Goal: Task Accomplishment & Management: Manage account settings

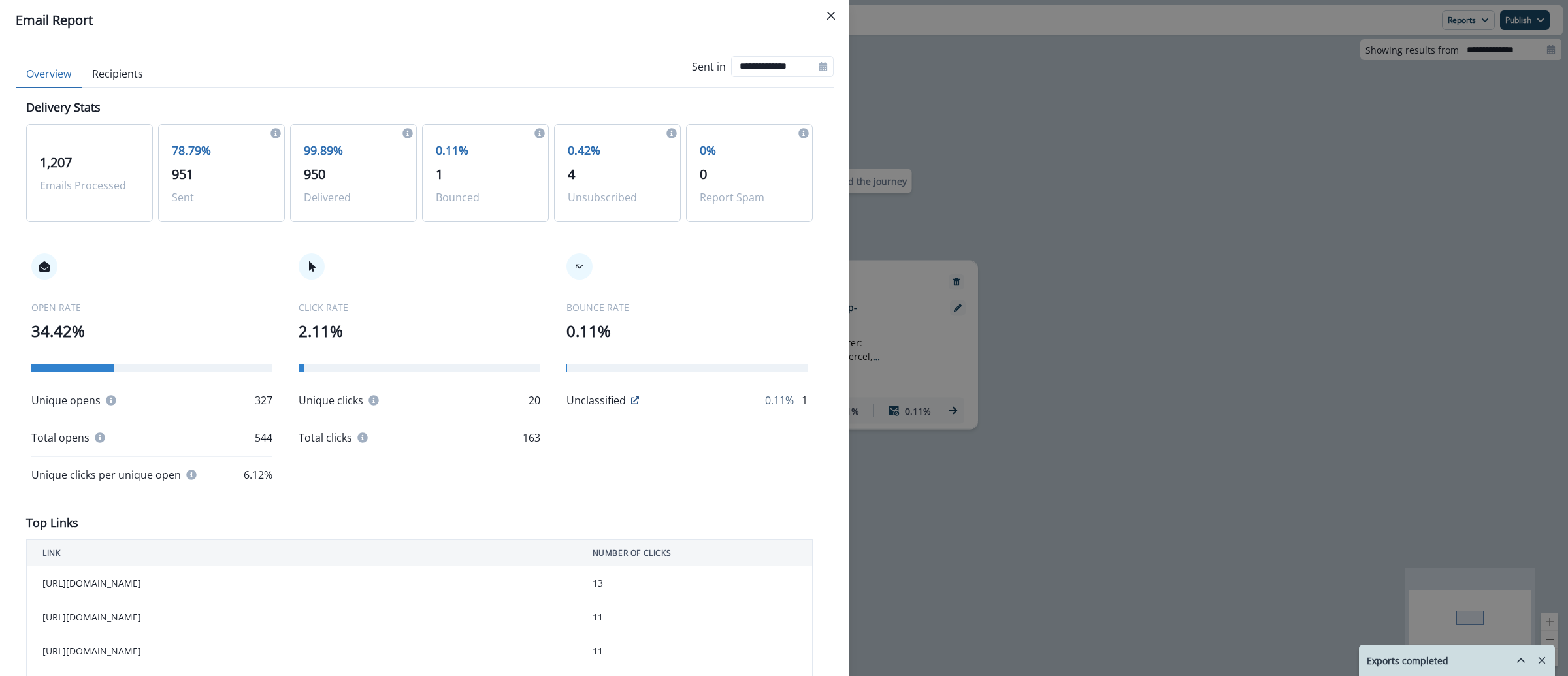
scroll to position [511, 0]
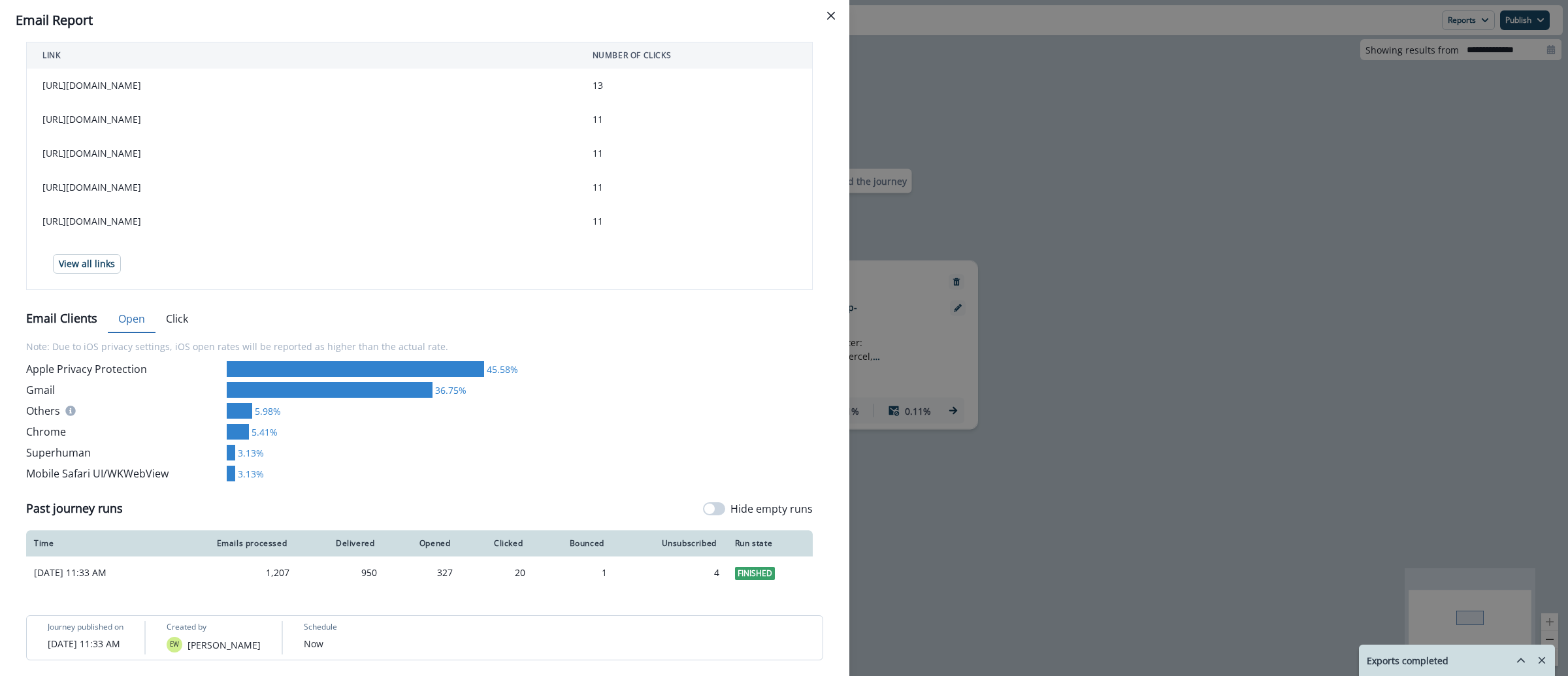
click at [918, 93] on div "**********" at bounding box center [784, 338] width 1568 height 676
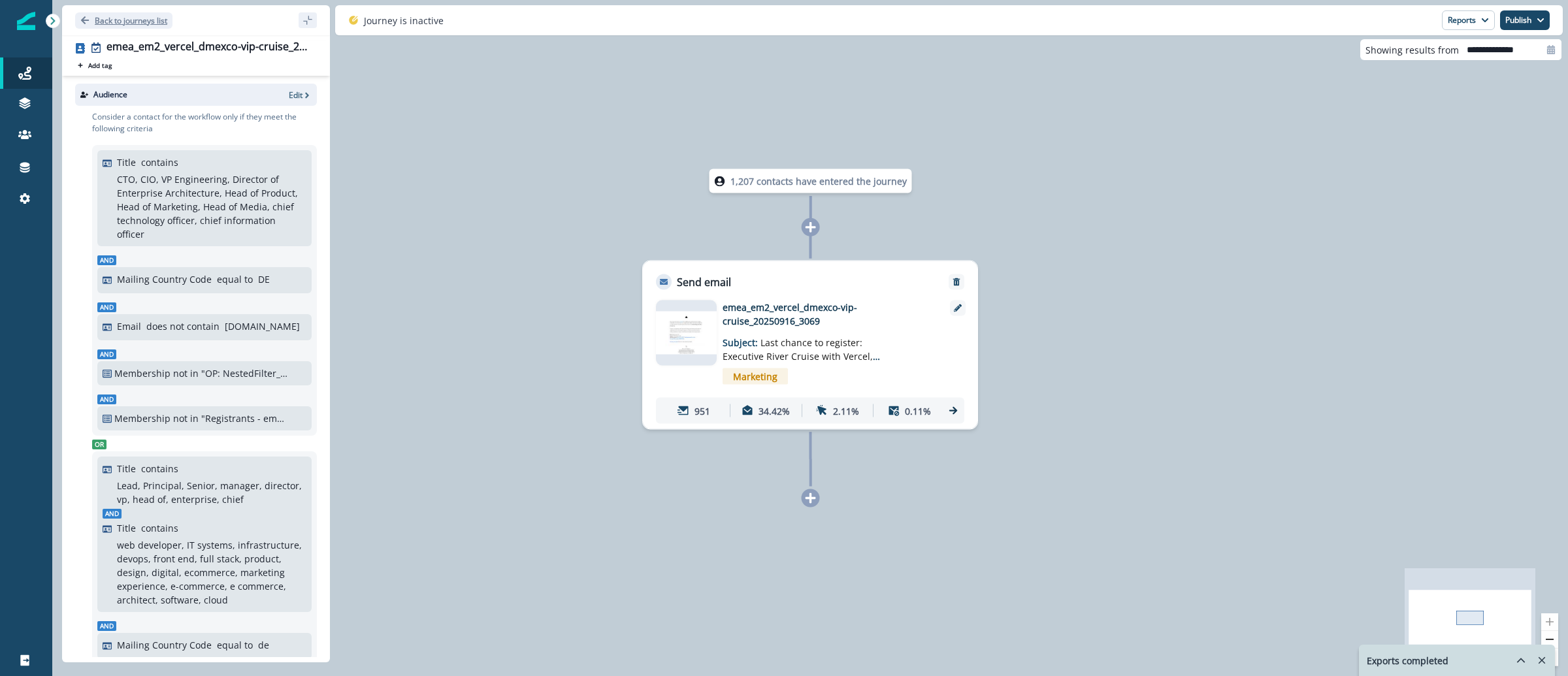
click at [126, 21] on p "Back to journeys list" at bounding box center [131, 20] width 73 height 11
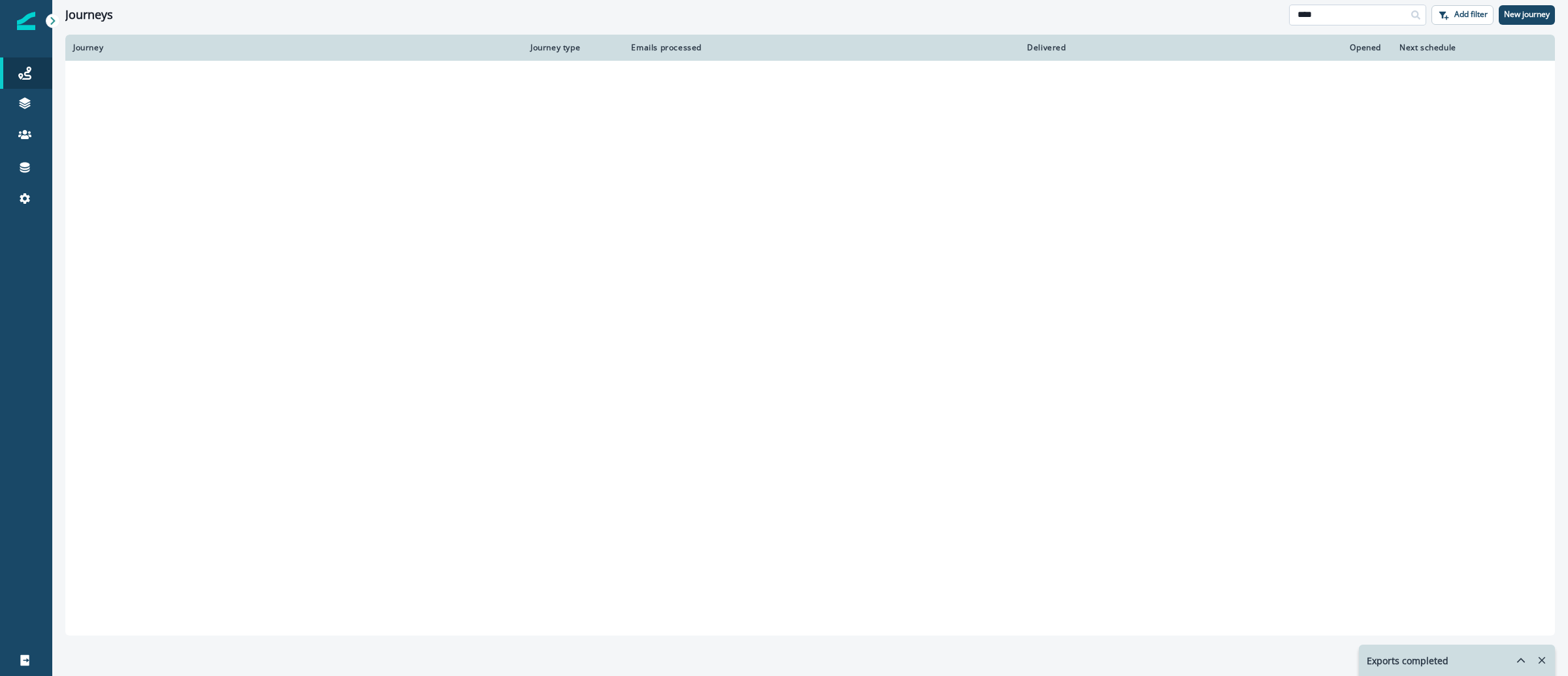
click at [1329, 15] on input "****" at bounding box center [1358, 15] width 138 height 21
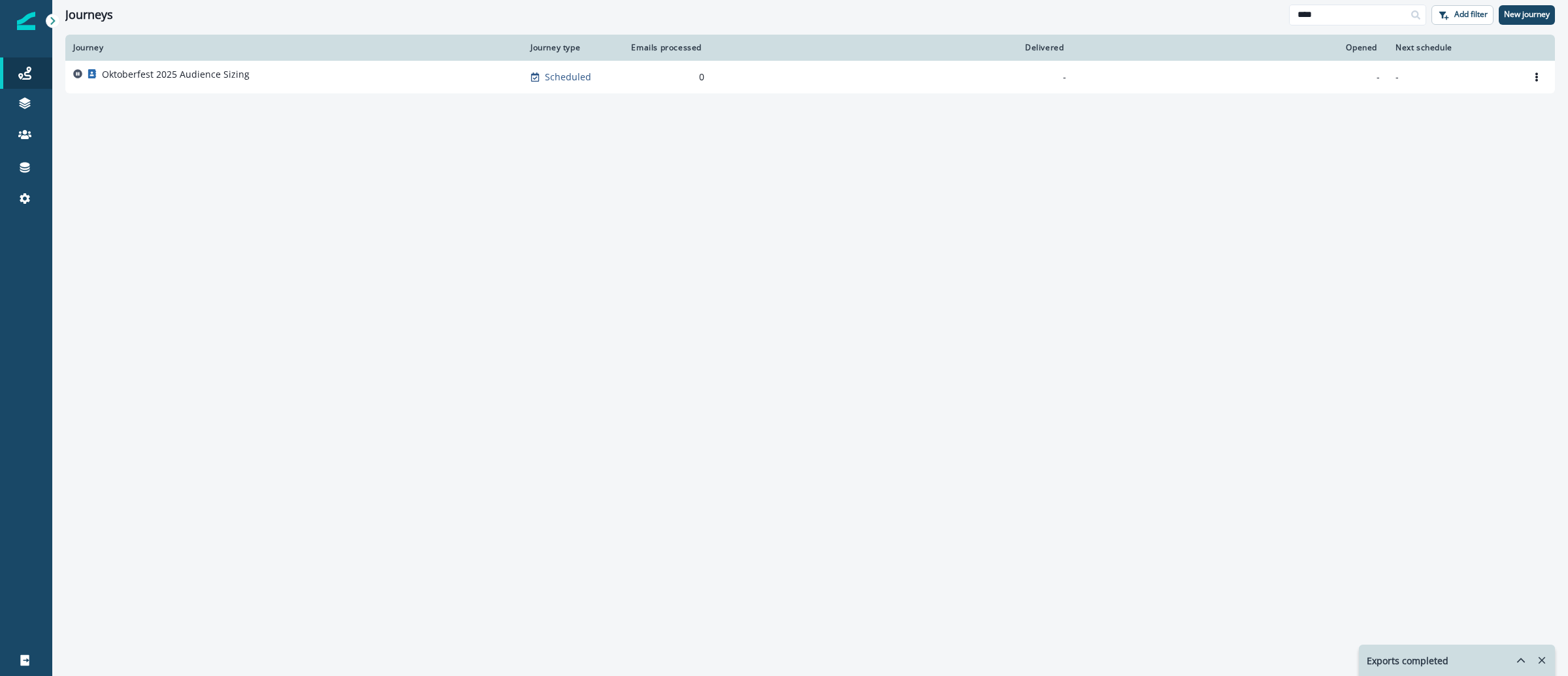
type input "****"
click at [218, 70] on p "Oktoberfest 2025 Audience Sizing" at bounding box center [175, 74] width 147 height 13
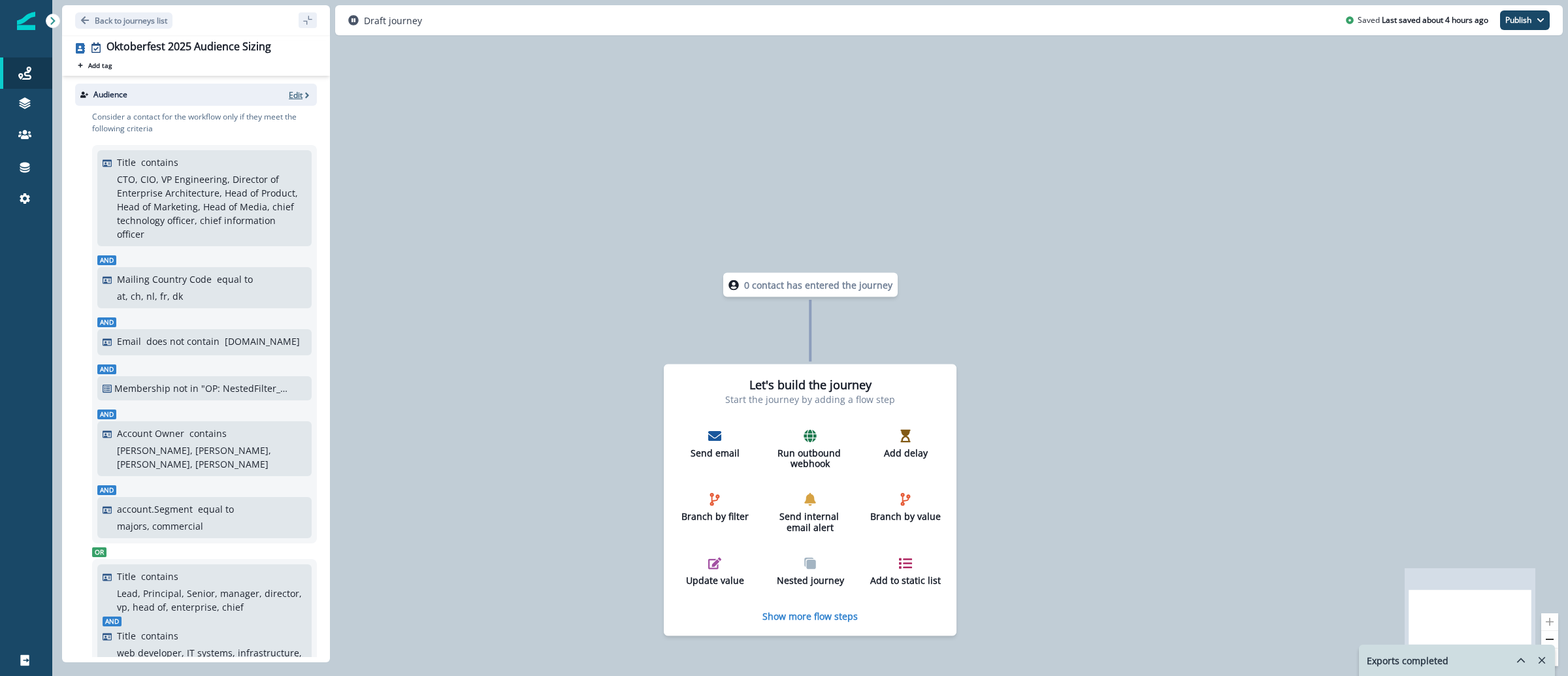
click at [289, 95] on p "Edit" at bounding box center [296, 94] width 14 height 11
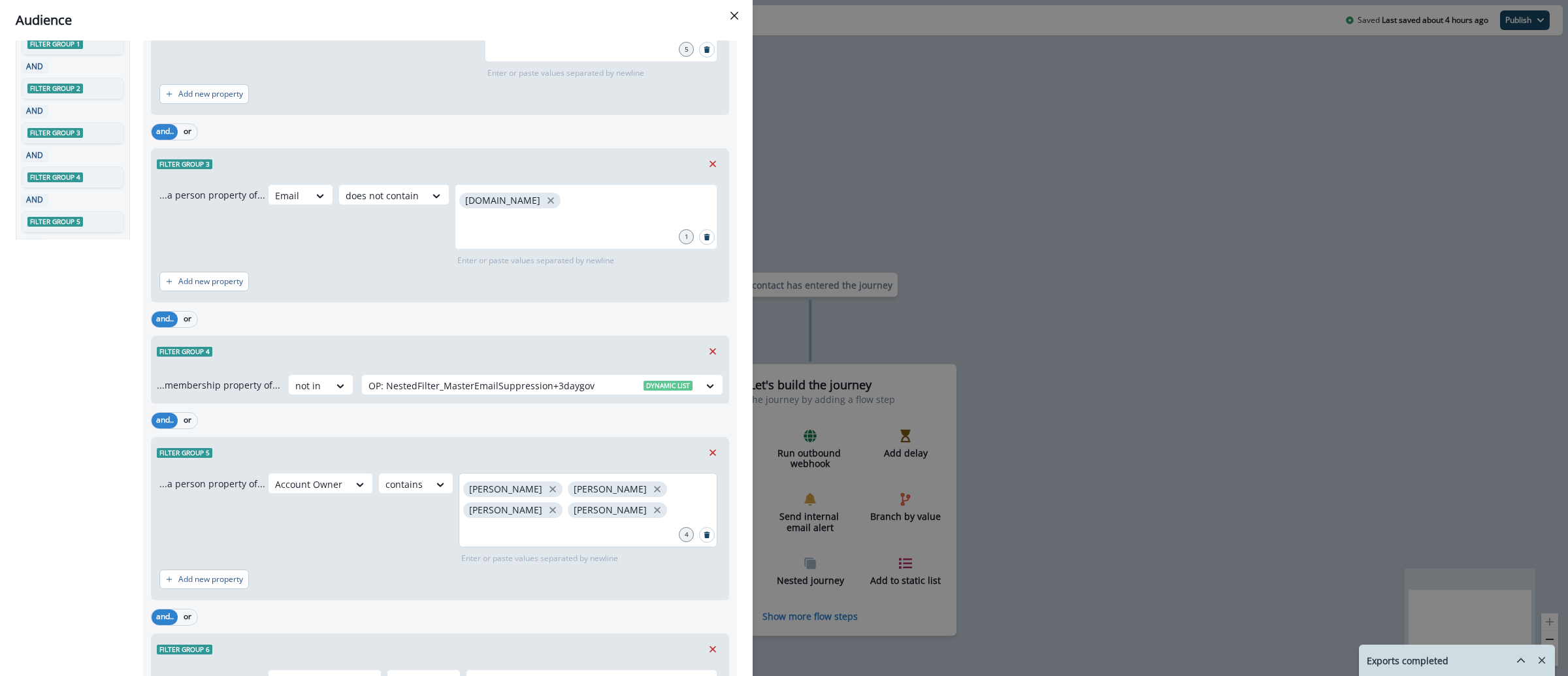
scroll to position [488, 0]
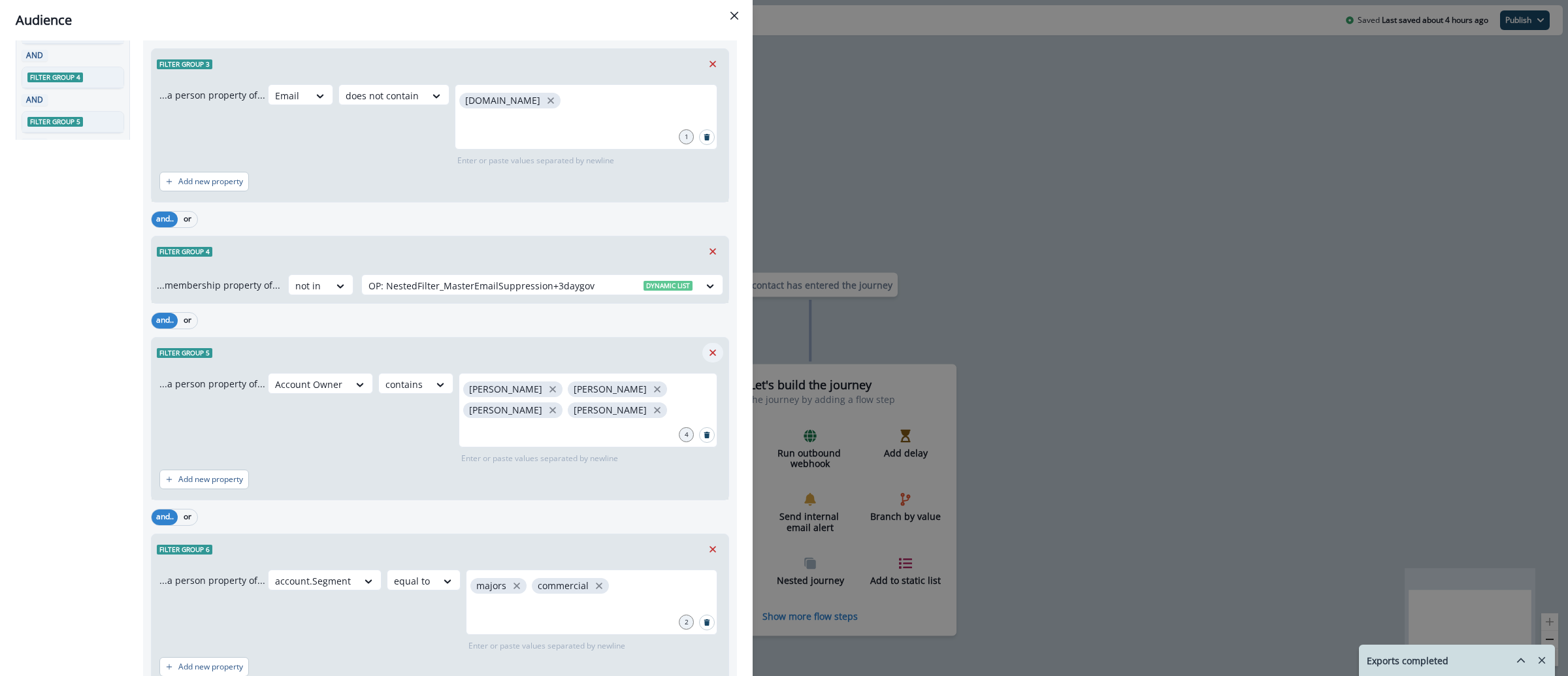
click at [706, 358] on icon "Remove" at bounding box center [712, 353] width 12 height 12
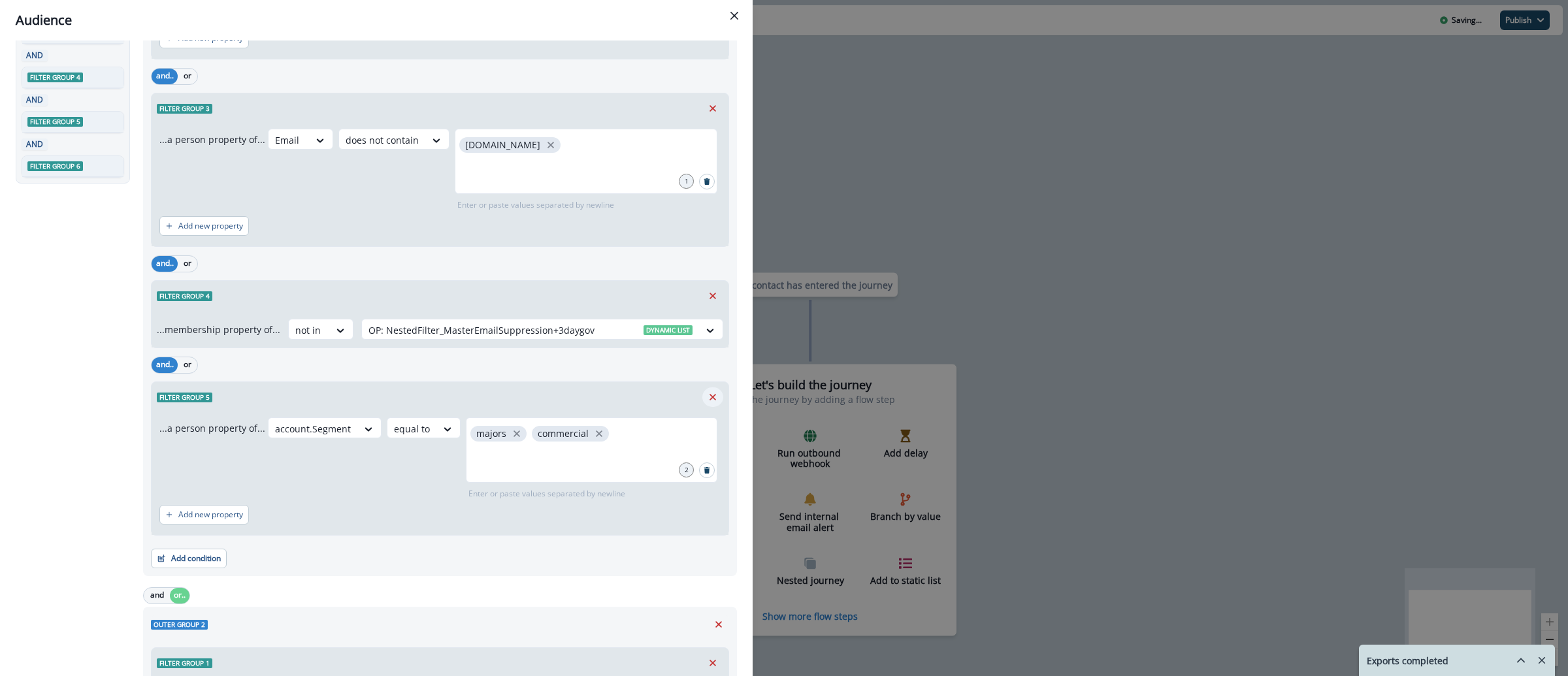
click at [709, 398] on icon "Remove" at bounding box center [712, 397] width 7 height 7
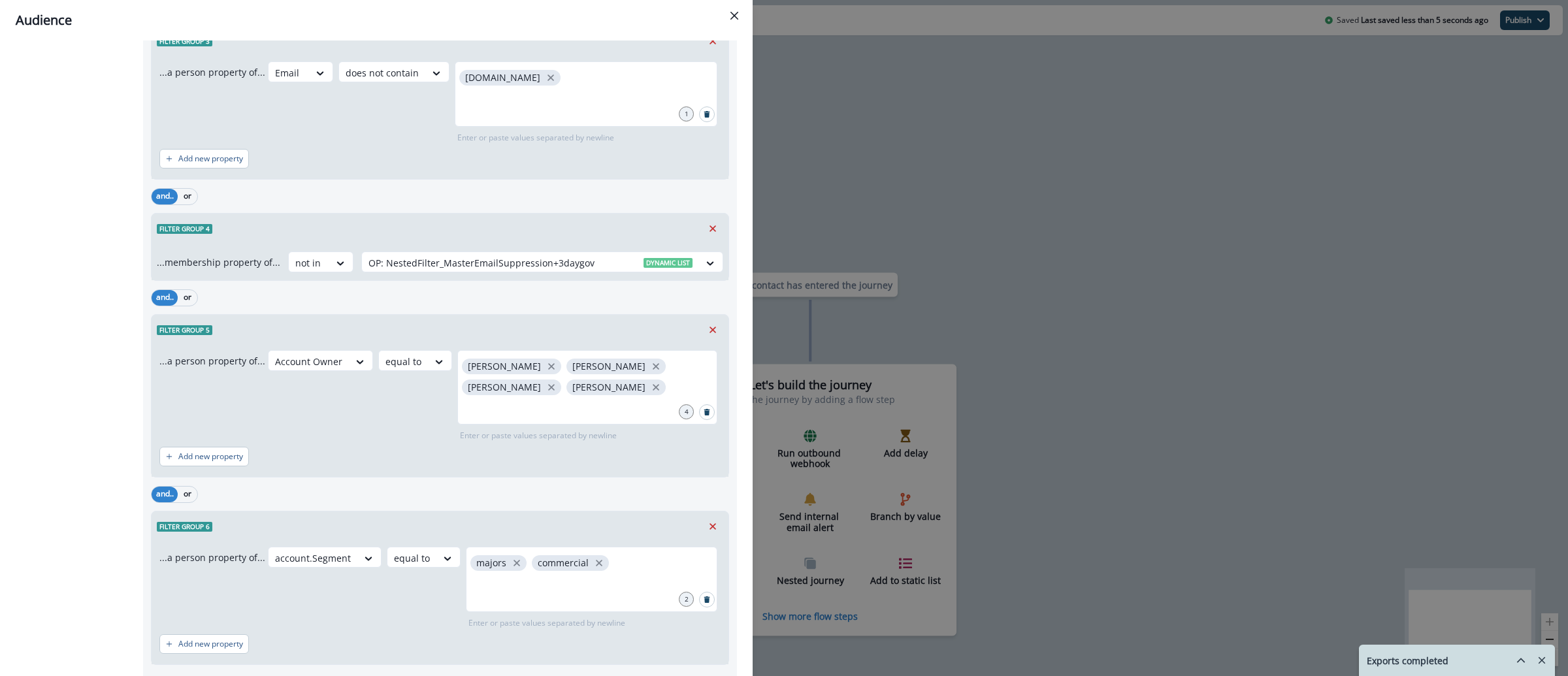
scroll to position [1476, 0]
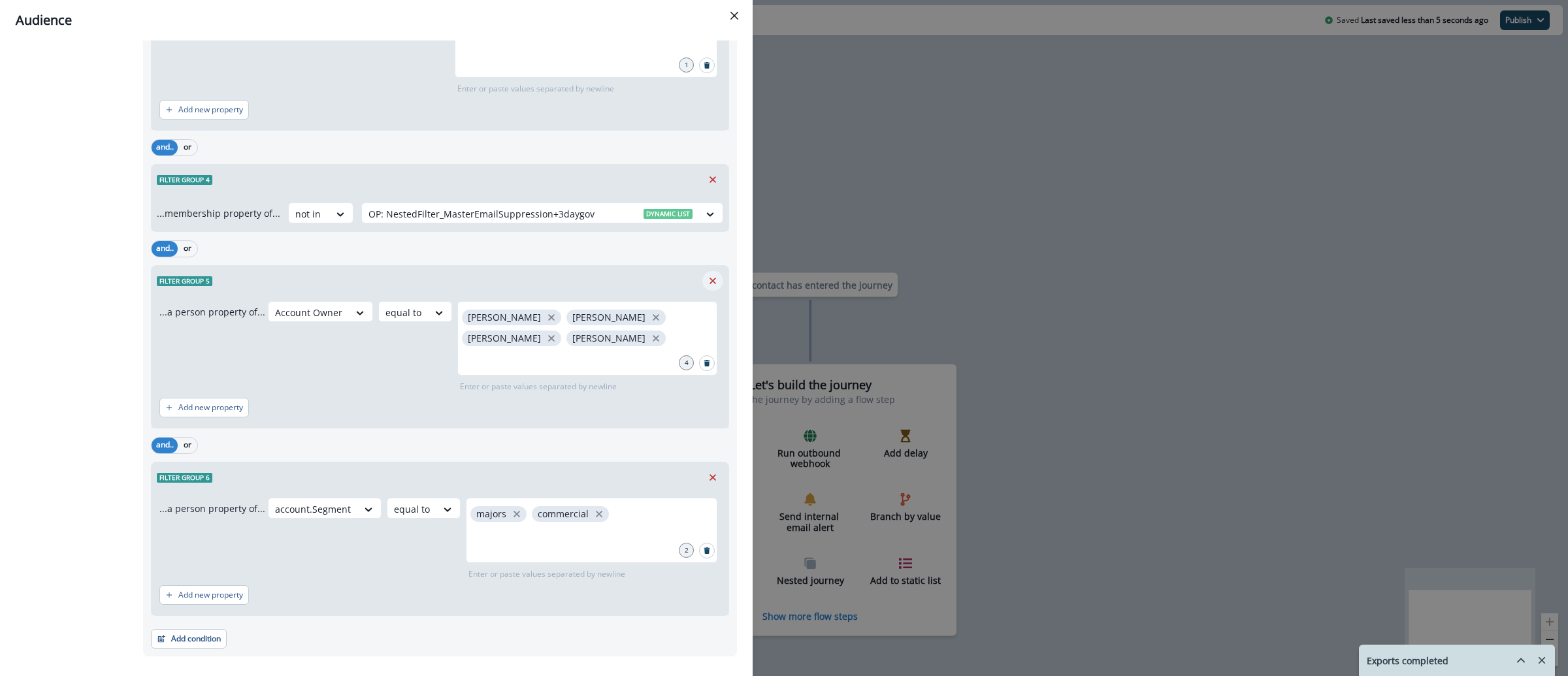
click at [706, 287] on icon "Remove" at bounding box center [712, 281] width 12 height 12
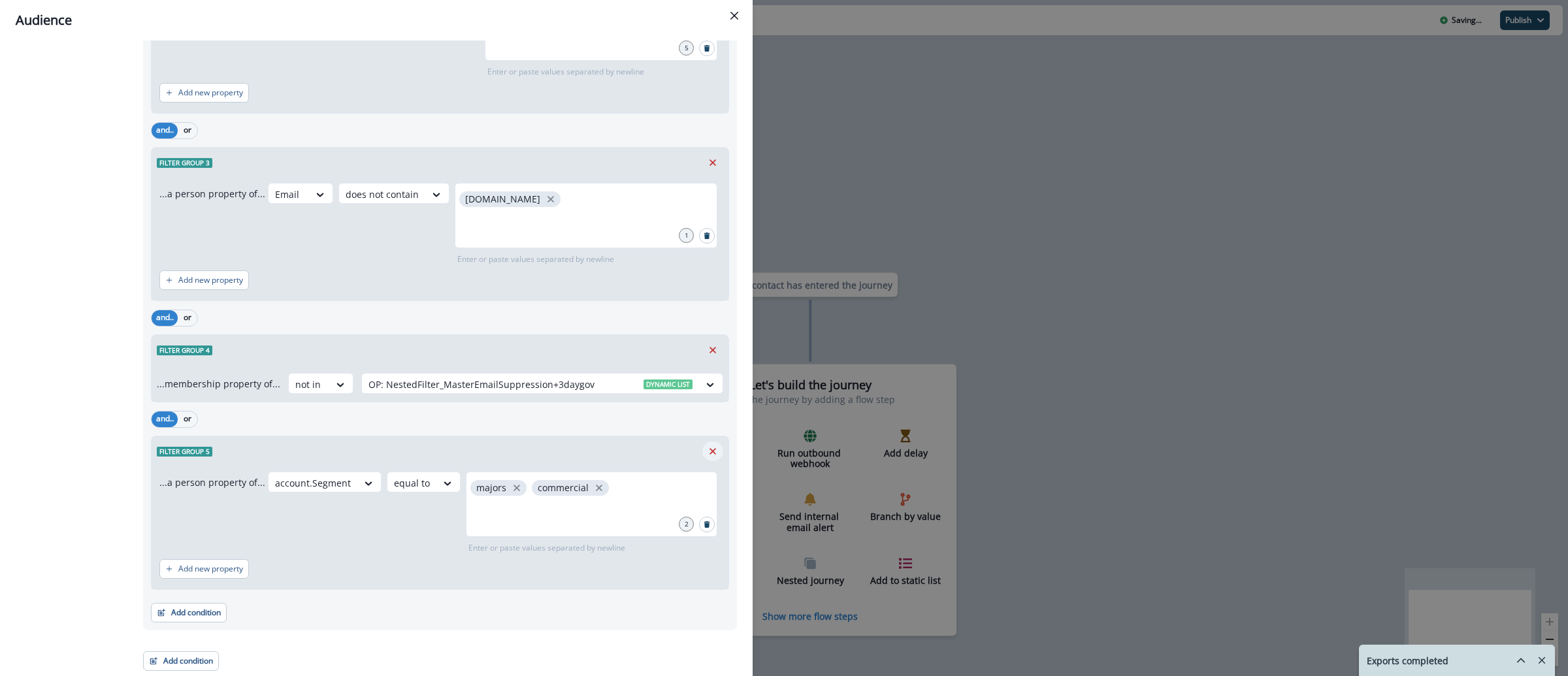
click at [706, 455] on icon "Remove" at bounding box center [712, 451] width 12 height 12
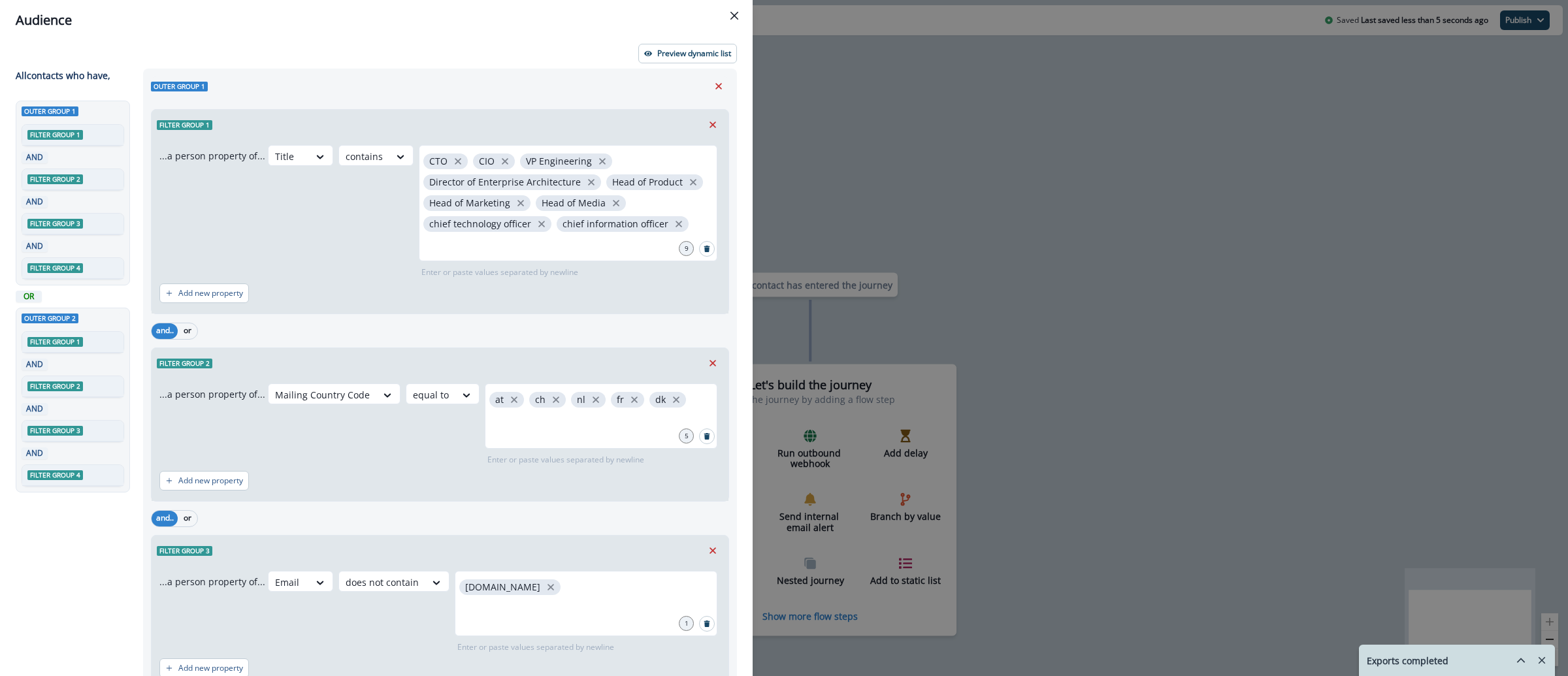
scroll to position [0, 0]
click at [681, 51] on p "Preview dynamic list" at bounding box center [694, 55] width 74 height 9
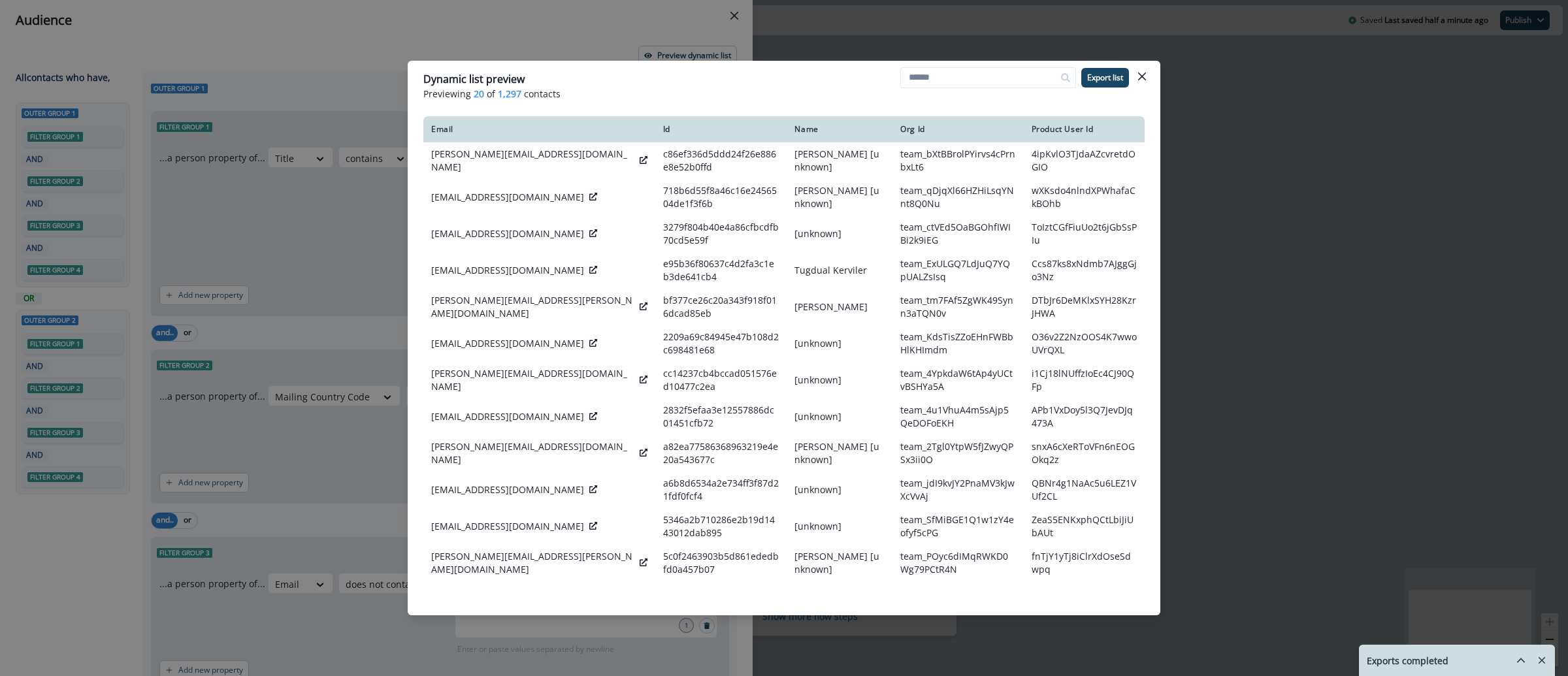
click at [1152, 77] on header "Dynamic list preview Previewing 20 of 1,297 contacts Export list" at bounding box center [784, 86] width 753 height 50
click at [1150, 77] on button "Close" at bounding box center [1143, 77] width 21 height 21
